Goal: Task Accomplishment & Management: Use online tool/utility

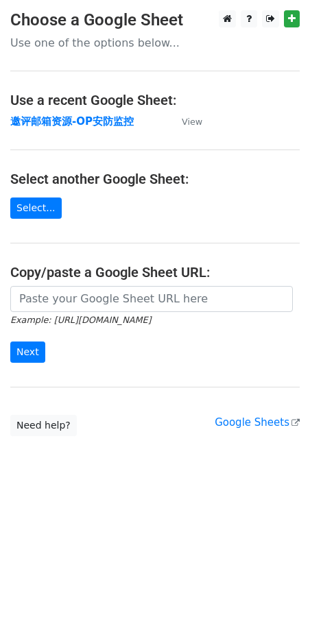
drag, startPoint x: 93, startPoint y: 123, endPoint x: 189, endPoint y: 128, distance: 96.9
click at [189, 128] on td "View" at bounding box center [185, 122] width 34 height 16
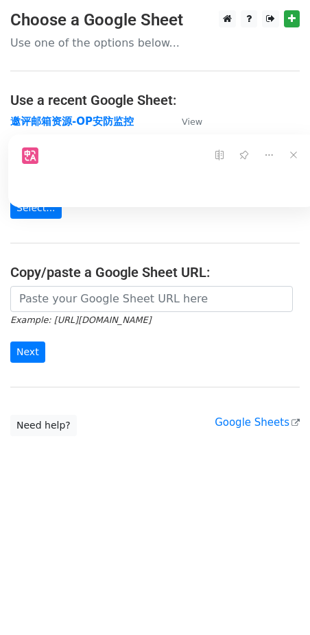
click at [151, 78] on main "Choose a Google Sheet Use one of the options below... Use a recent Google Sheet…" at bounding box center [155, 223] width 310 height 426
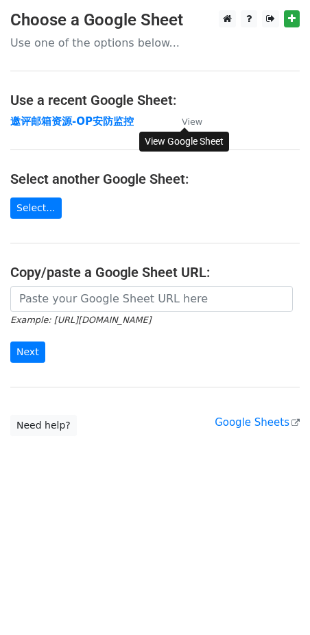
click at [191, 121] on small "View" at bounding box center [192, 122] width 21 height 10
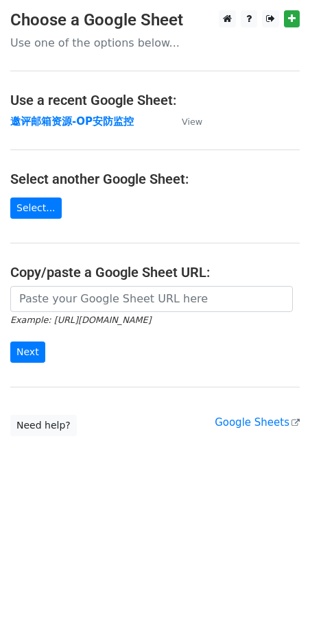
click at [88, 99] on h4 "Use a recent Google Sheet:" at bounding box center [154, 100] width 289 height 16
click at [91, 177] on h4 "Select another Google Sheet:" at bounding box center [154, 179] width 289 height 16
click at [88, 122] on strong "邀评邮箱资源-OP安防监控" at bounding box center [71, 121] width 123 height 12
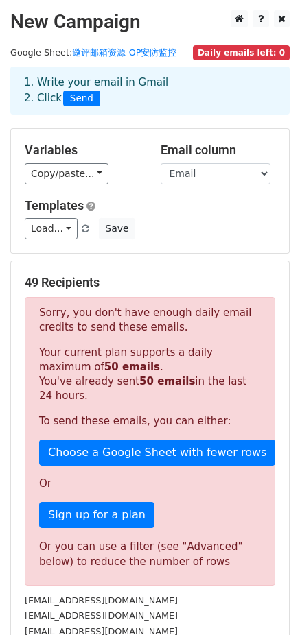
drag, startPoint x: 193, startPoint y: 331, endPoint x: 51, endPoint y: 315, distance: 142.3
click at [51, 315] on p "Sorry, you don't have enough daily email credits to send these emails." at bounding box center [150, 320] width 222 height 29
click at [50, 315] on p "Sorry, you don't have enough daily email credits to send these emails." at bounding box center [150, 320] width 222 height 29
drag, startPoint x: 40, startPoint y: 309, endPoint x: 179, endPoint y: 326, distance: 139.6
click at [179, 326] on p "Sorry, you don't have enough daily email credits to send these emails." at bounding box center [150, 320] width 222 height 29
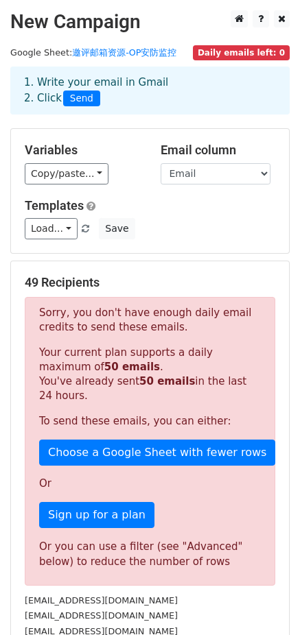
click at [125, 368] on p "Your current plan supports a daily maximum of 50 emails . You've already sent 5…" at bounding box center [150, 375] width 222 height 58
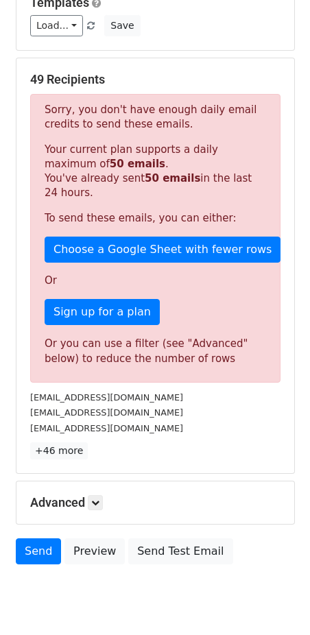
scroll to position [206, 0]
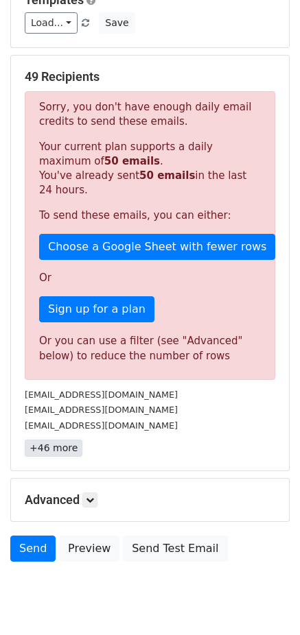
click at [60, 449] on link "+46 more" at bounding box center [54, 448] width 58 height 17
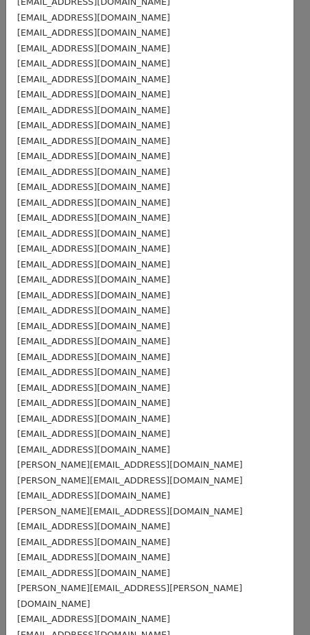
scroll to position [0, 0]
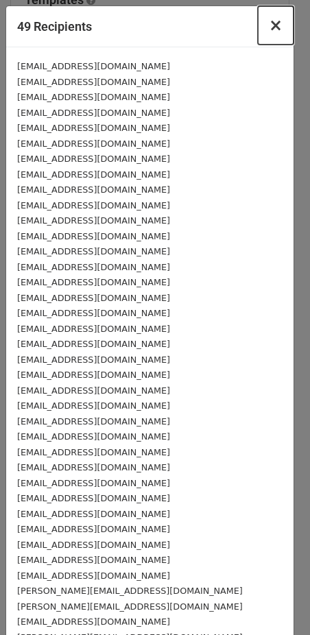
click at [269, 23] on span "×" at bounding box center [276, 25] width 14 height 19
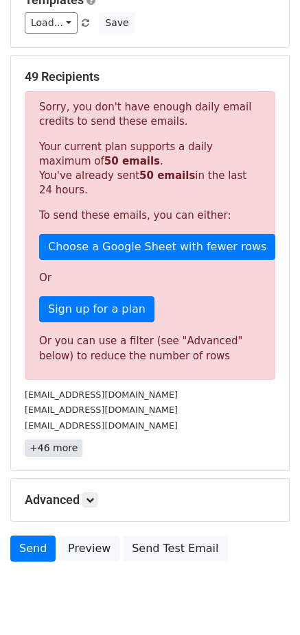
click at [46, 445] on link "+46 more" at bounding box center [54, 448] width 58 height 17
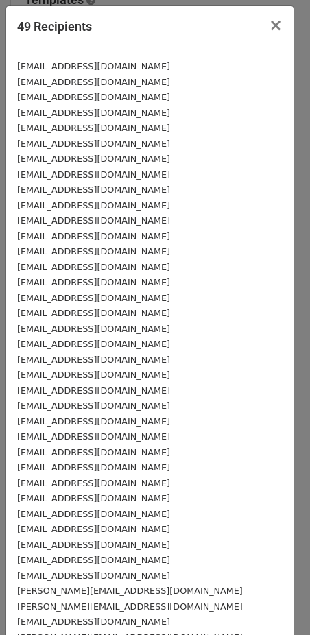
click at [33, 72] on div "[EMAIL_ADDRESS][DOMAIN_NAME]" at bounding box center [149, 66] width 265 height 16
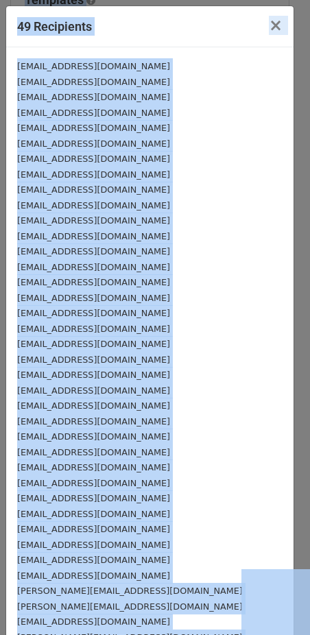
click at [21, 67] on small "[EMAIL_ADDRESS][DOMAIN_NAME]" at bounding box center [93, 66] width 153 height 10
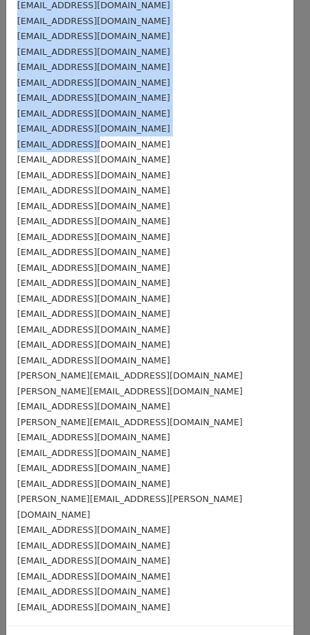
scroll to position [244, 0]
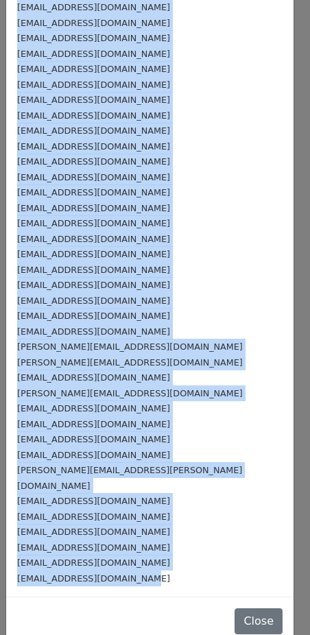
drag, startPoint x: 16, startPoint y: 65, endPoint x: 203, endPoint y: 564, distance: 532.4
click at [203, 564] on div "[EMAIL_ADDRESS][DOMAIN_NAME] [EMAIL_ADDRESS][DOMAIN_NAME] [EMAIL_ADDRESS][DOMAI…" at bounding box center [149, 200] width 287 height 794
copy div "[EMAIL_ADDRESS][DOMAIN_NAME] [EMAIL_ADDRESS][DOMAIN_NAME] [EMAIL_ADDRESS][DOMAI…"
